Goal: Task Accomplishment & Management: Complete application form

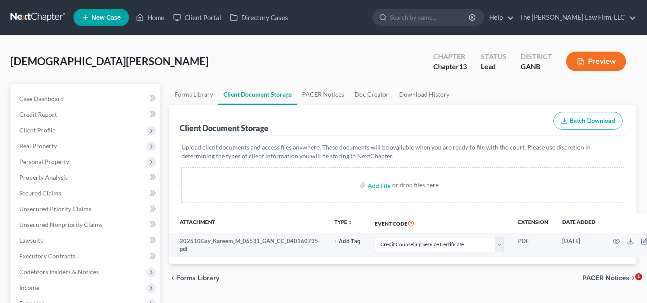
select select "5"
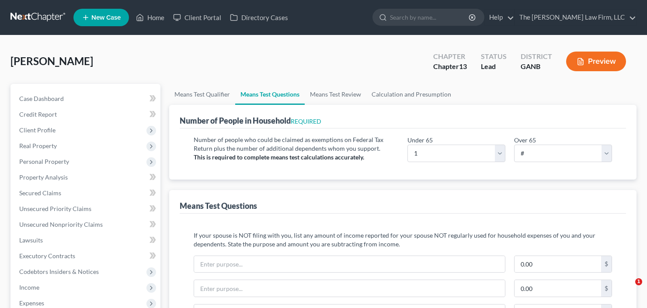
select select "1"
select select "0"
select select "60"
select select "0"
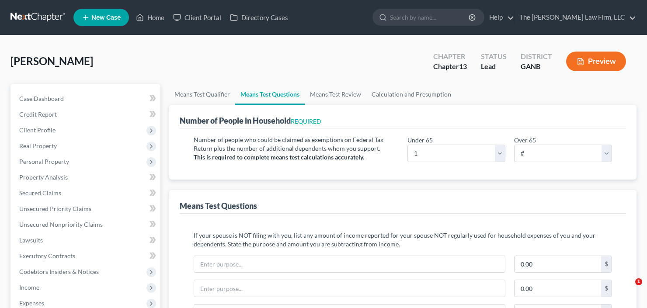
select select "60"
select select "1"
select select "60"
select select "0"
select select "60"
